Goal: Find specific page/section: Find specific page/section

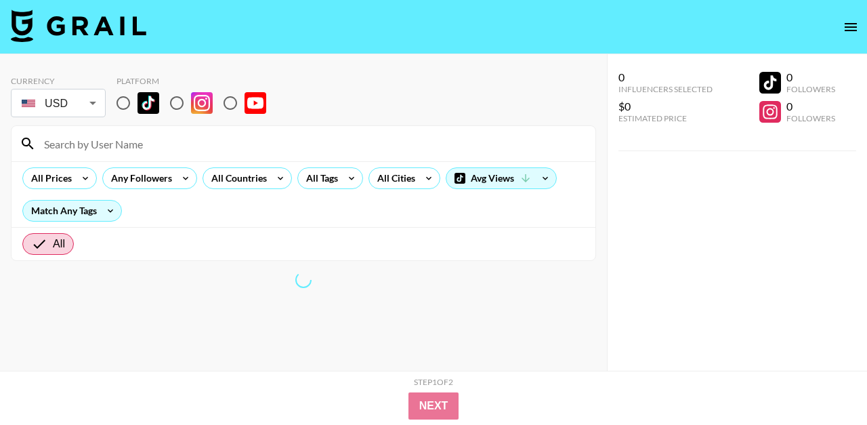
click at [182, 144] on input at bounding box center [311, 144] width 551 height 22
click at [132, 103] on input "radio" at bounding box center [123, 103] width 28 height 28
radio input "true"
click at [147, 153] on input at bounding box center [311, 144] width 551 height 22
type input "o"
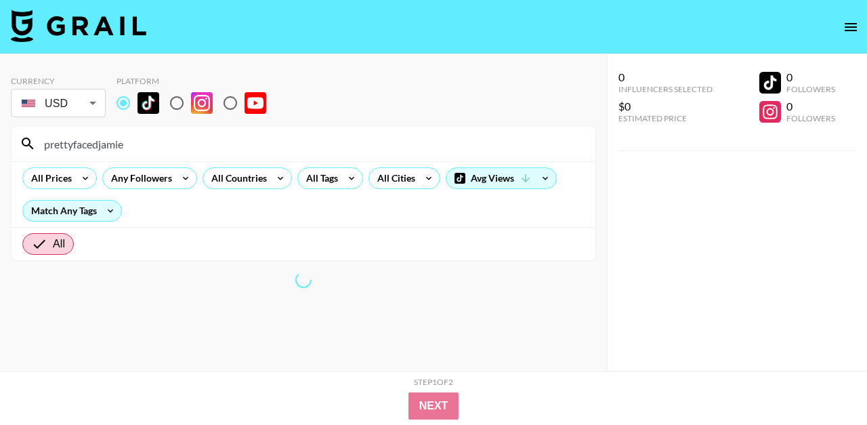
type input "prettyfacedjamie"
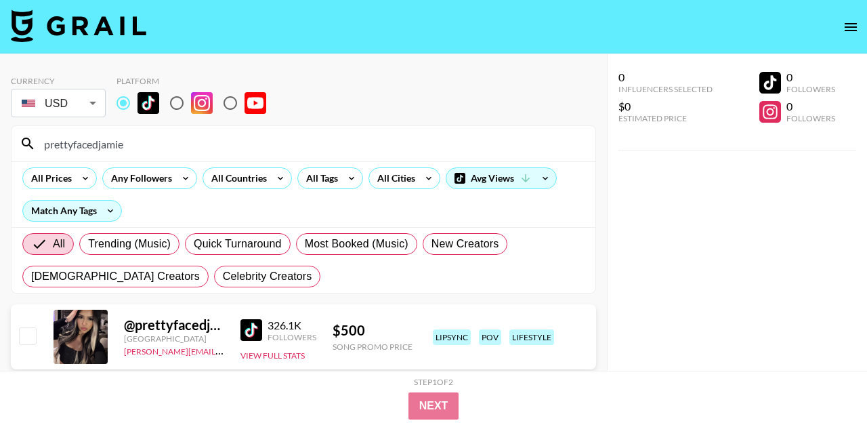
click at [377, 121] on section "Currency USD USD ​ Platform prettyfacedjamie All Prices Any Followers All Count…" at bounding box center [303, 179] width 585 height 228
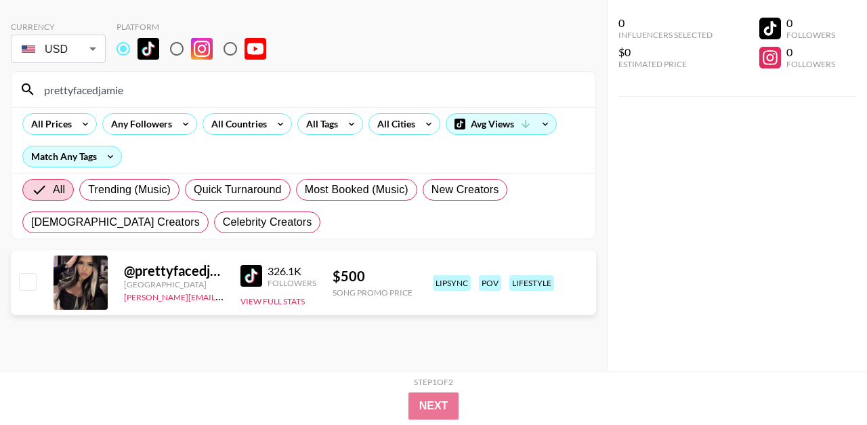
scroll to position [1, 0]
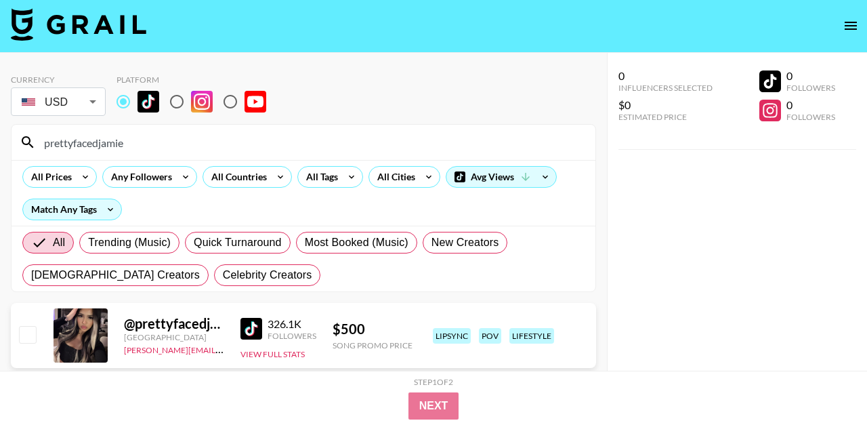
click at [259, 140] on input "prettyfacedjamie" at bounding box center [311, 142] width 551 height 22
click at [259, 139] on input "prettyfacedjamie" at bounding box center [311, 142] width 551 height 22
paste input "nnnnylsoj"
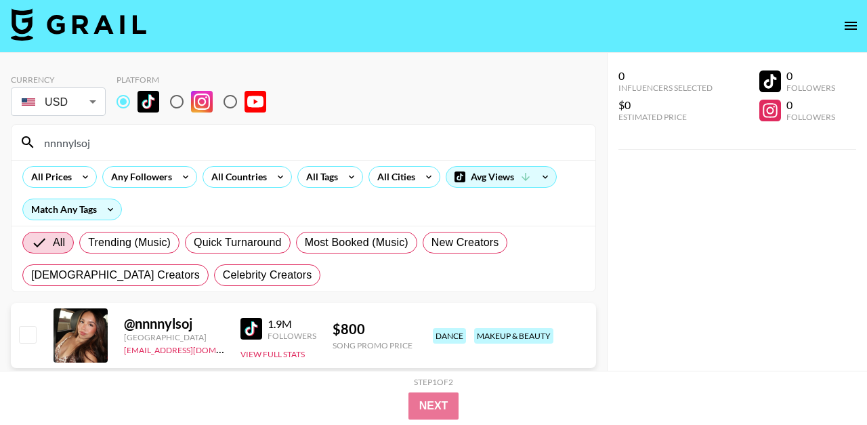
type input "nnnnylsoj"
